Goal: Task Accomplishment & Management: Manage account settings

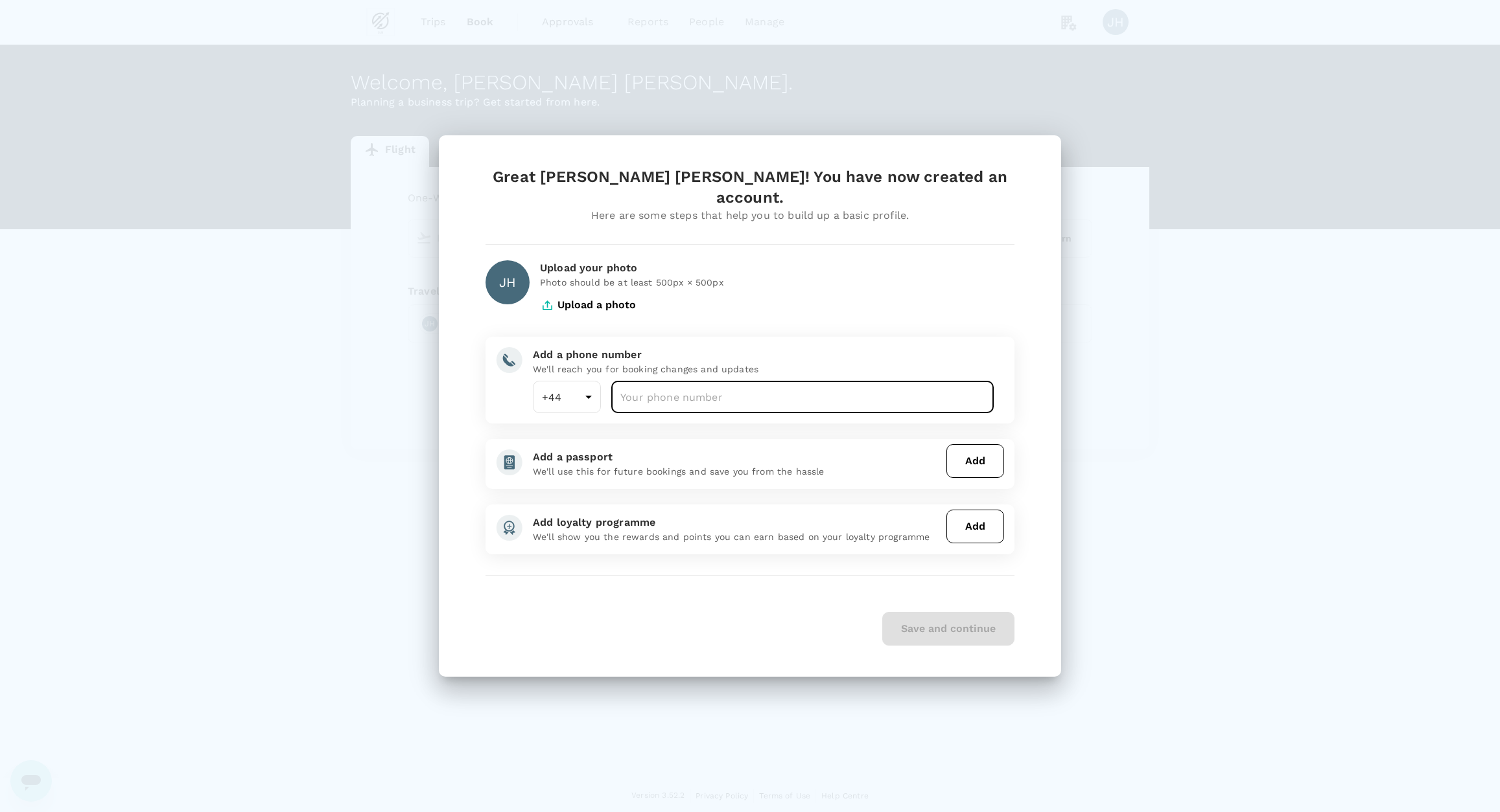
click at [657, 382] on input "number" at bounding box center [802, 397] width 382 height 33
type input "7902905912"
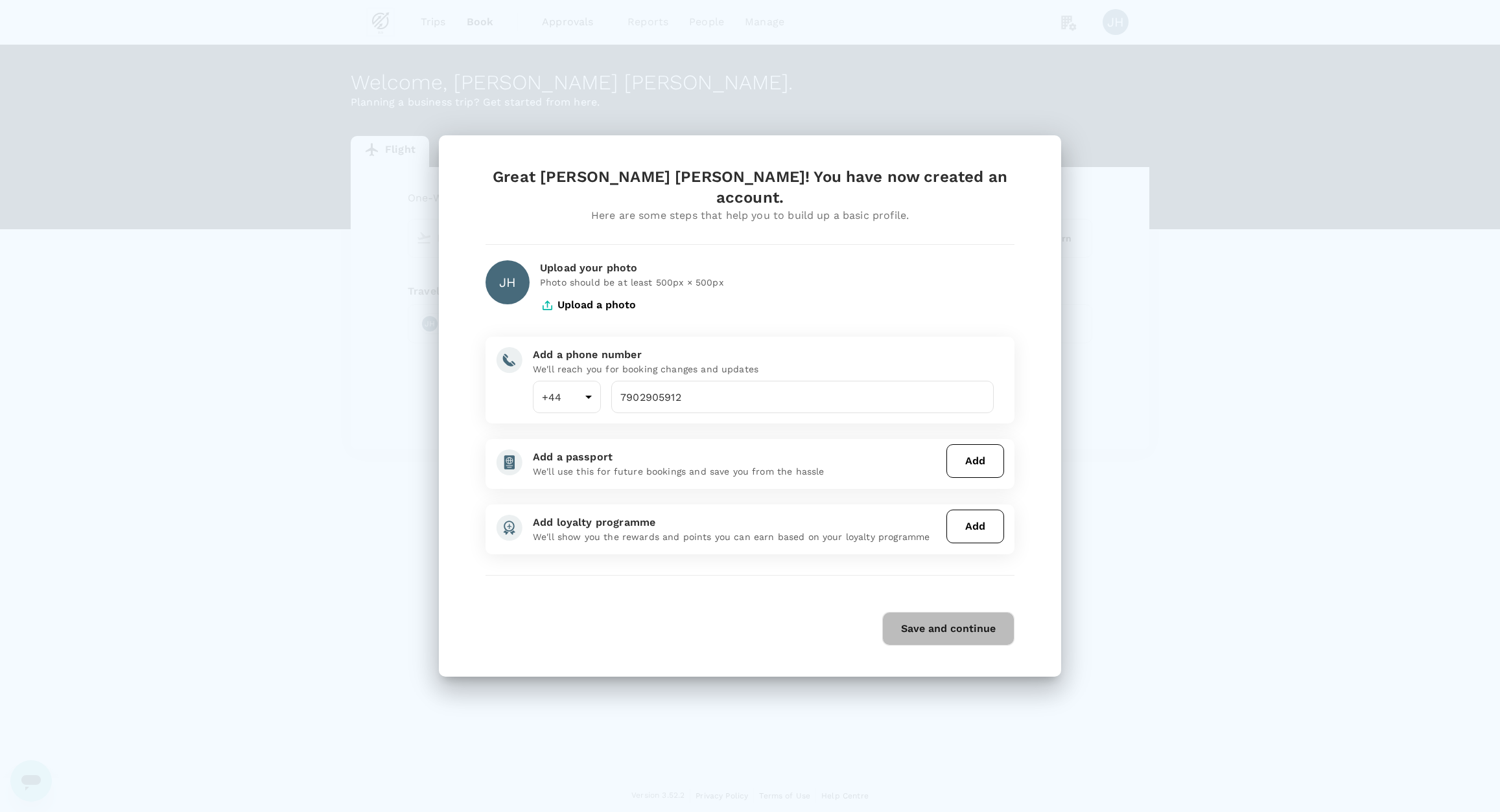
click at [926, 624] on button "Save and continue" at bounding box center [949, 629] width 133 height 34
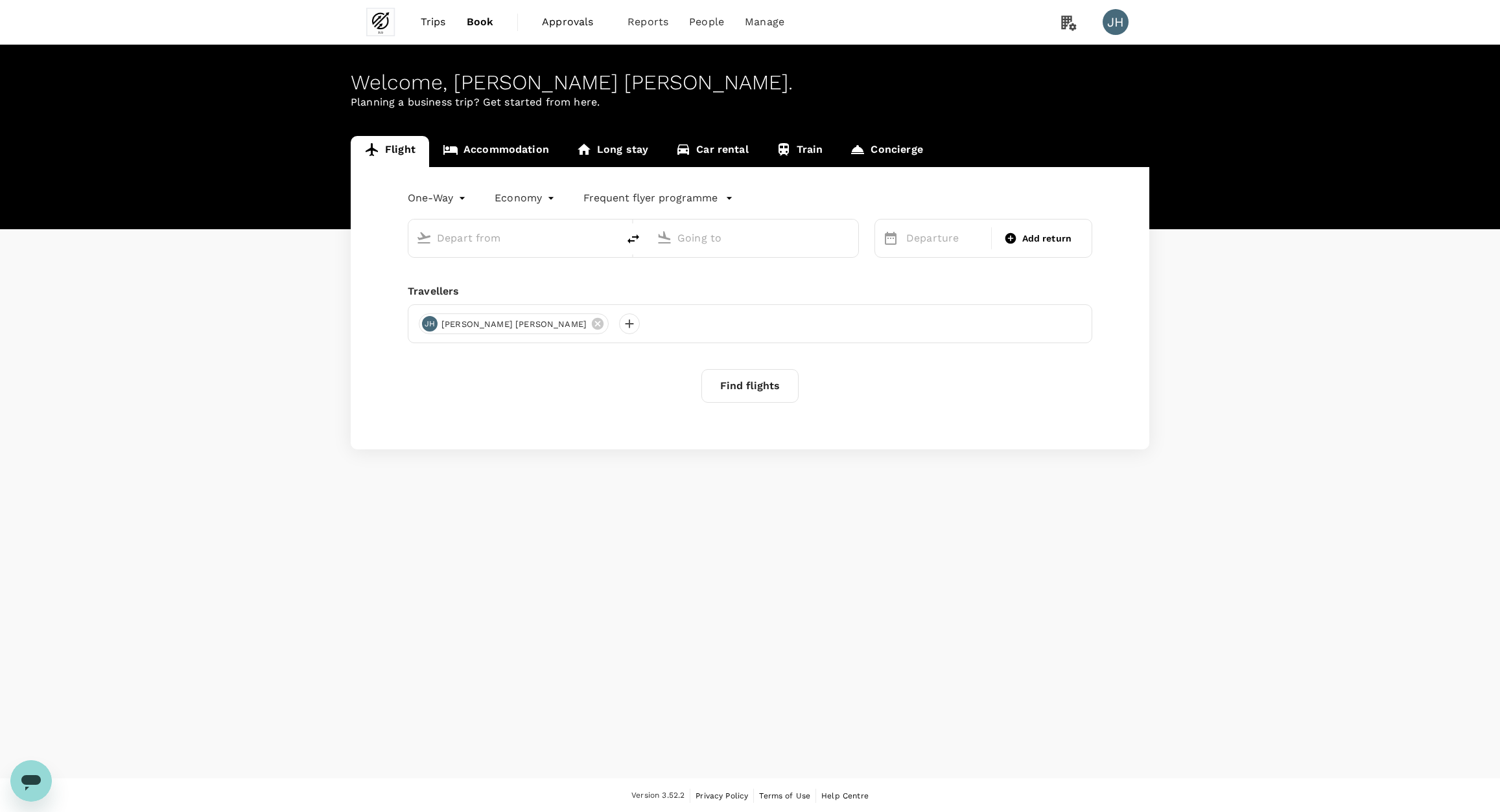
click at [557, 26] on span "Approvals" at bounding box center [575, 22] width 65 height 16
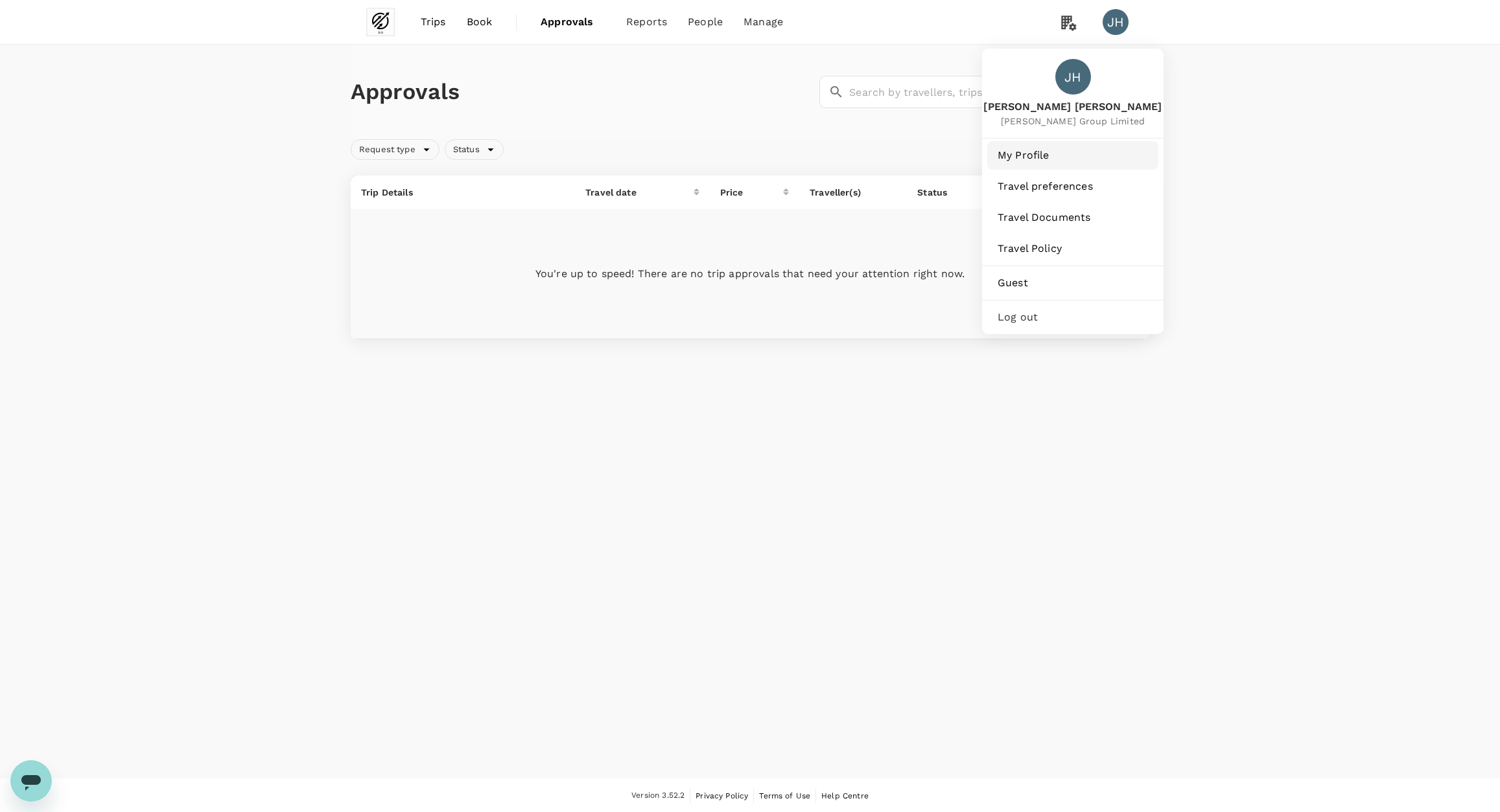
click at [1032, 151] on span "My Profile" at bounding box center [1073, 155] width 150 height 16
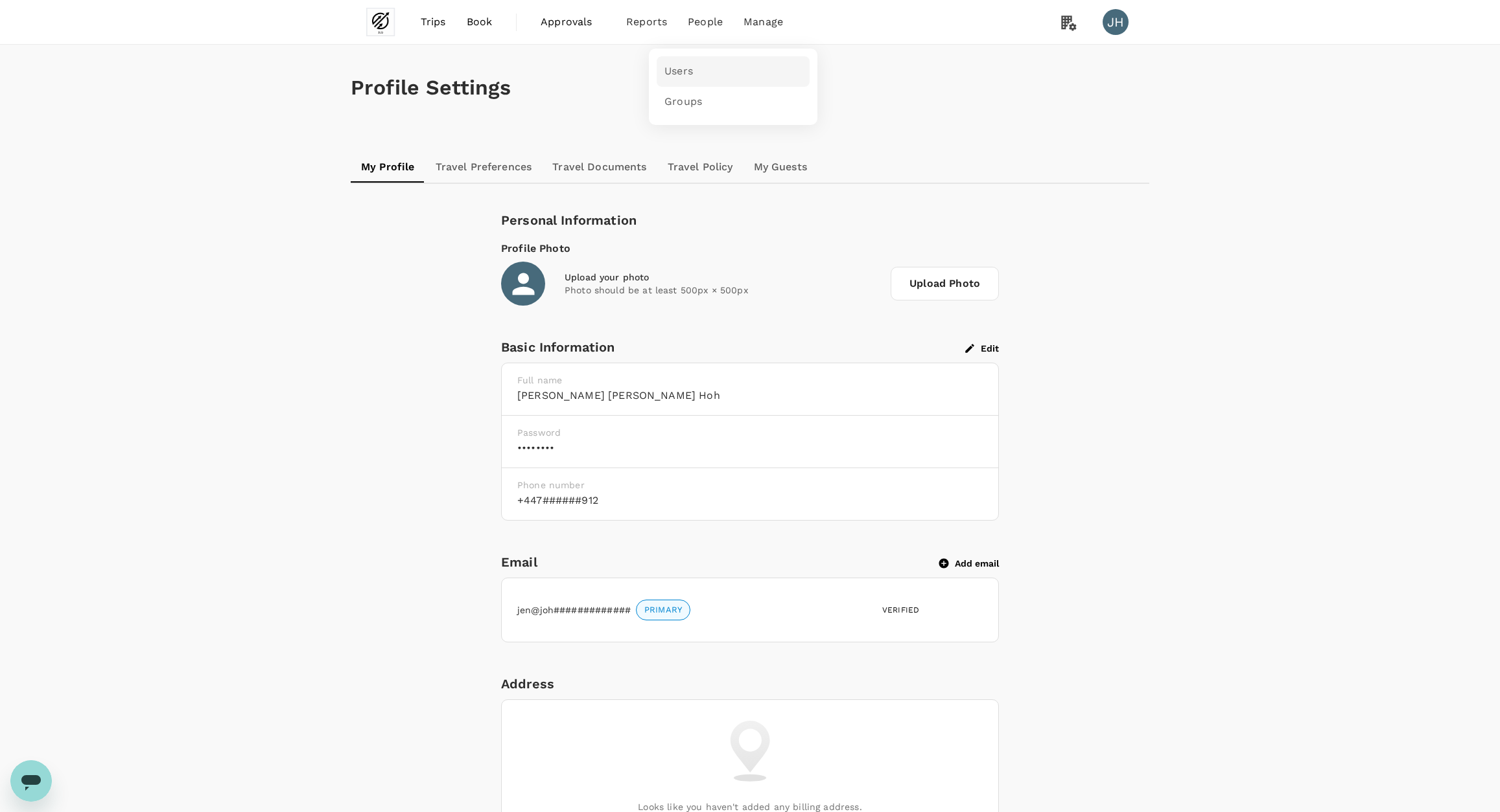
click at [673, 71] on span "Users" at bounding box center [678, 71] width 29 height 15
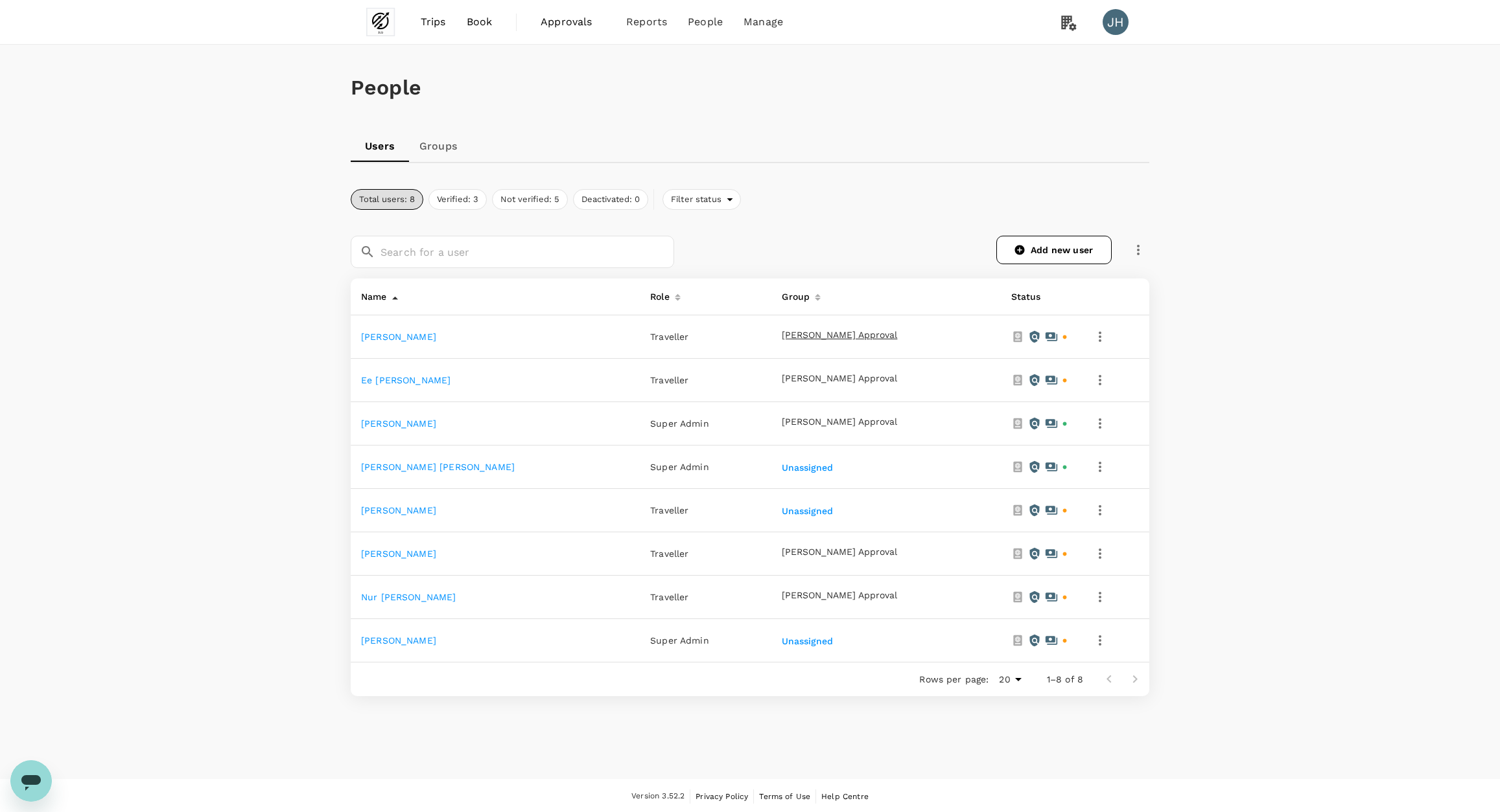
scroll to position [1, 0]
click at [1098, 465] on icon "button" at bounding box center [1099, 466] width 3 height 10
click at [1087, 465] on div at bounding box center [750, 406] width 1500 height 812
click at [1092, 511] on icon "button" at bounding box center [1100, 509] width 16 height 16
click at [1069, 542] on span "Edit" at bounding box center [1033, 544] width 108 height 16
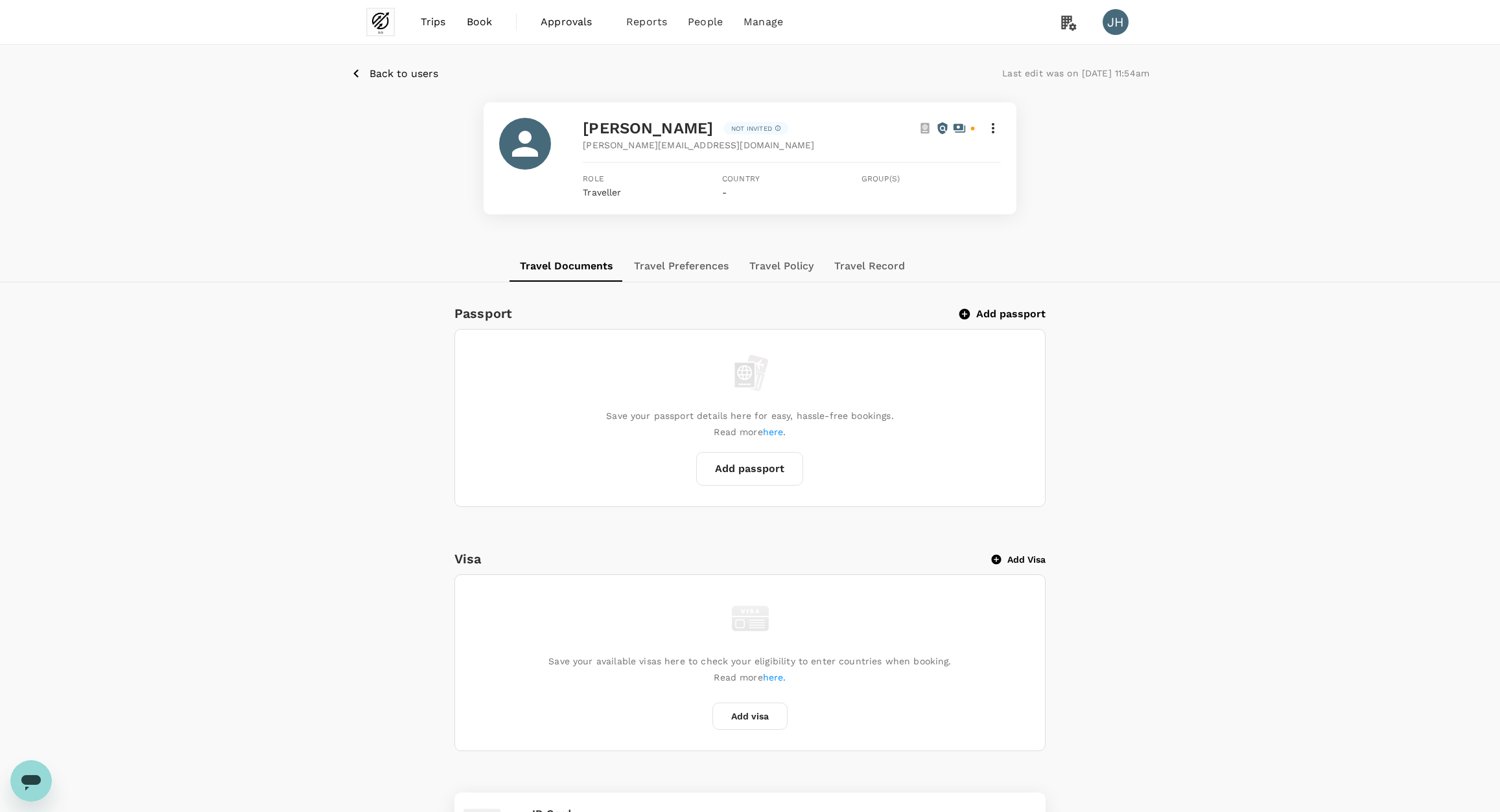
click at [367, 70] on button "Back to users" at bounding box center [394, 73] width 87 height 16
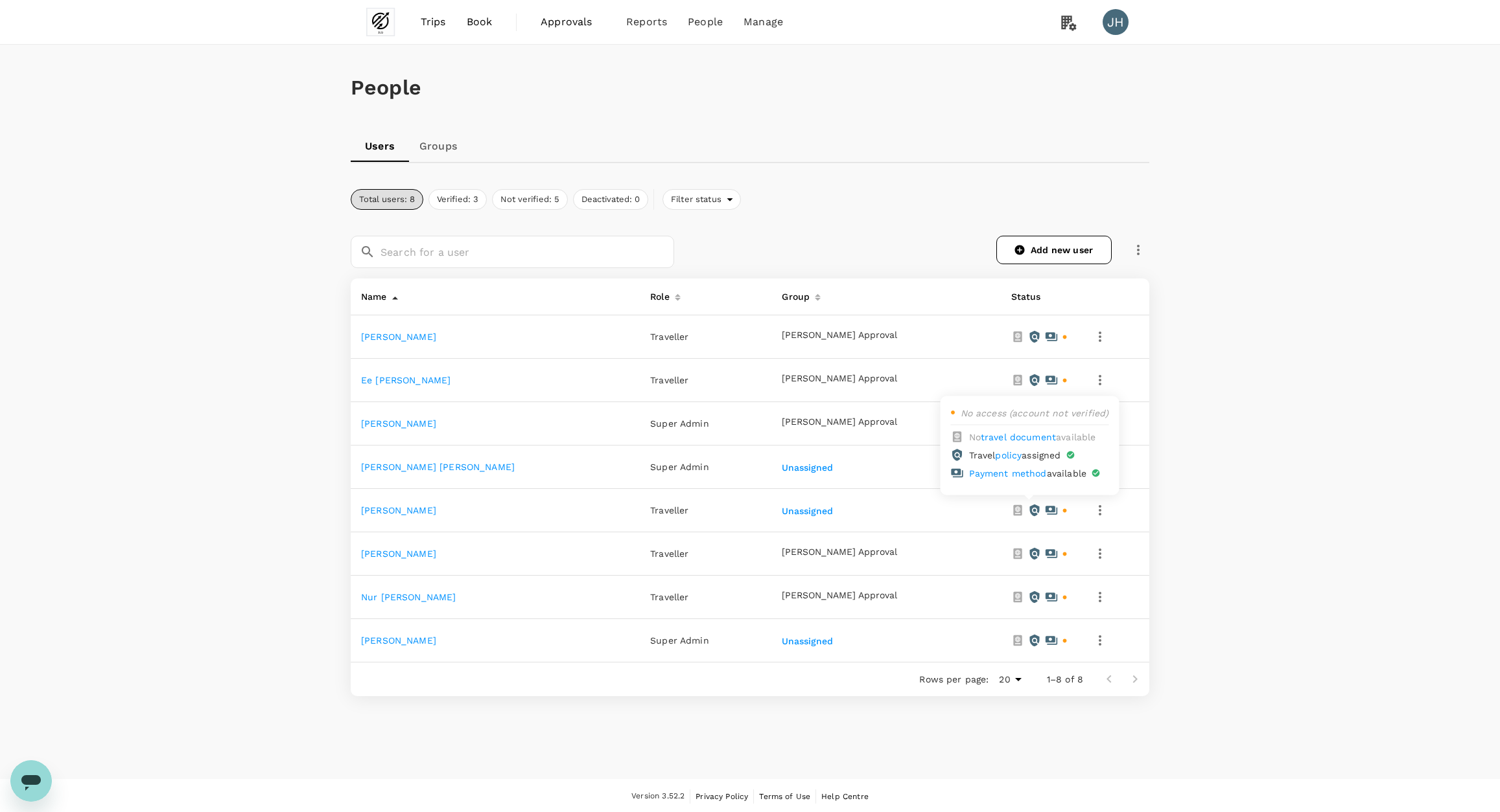
scroll to position [1, 0]
